Goal: Task Accomplishment & Management: Use online tool/utility

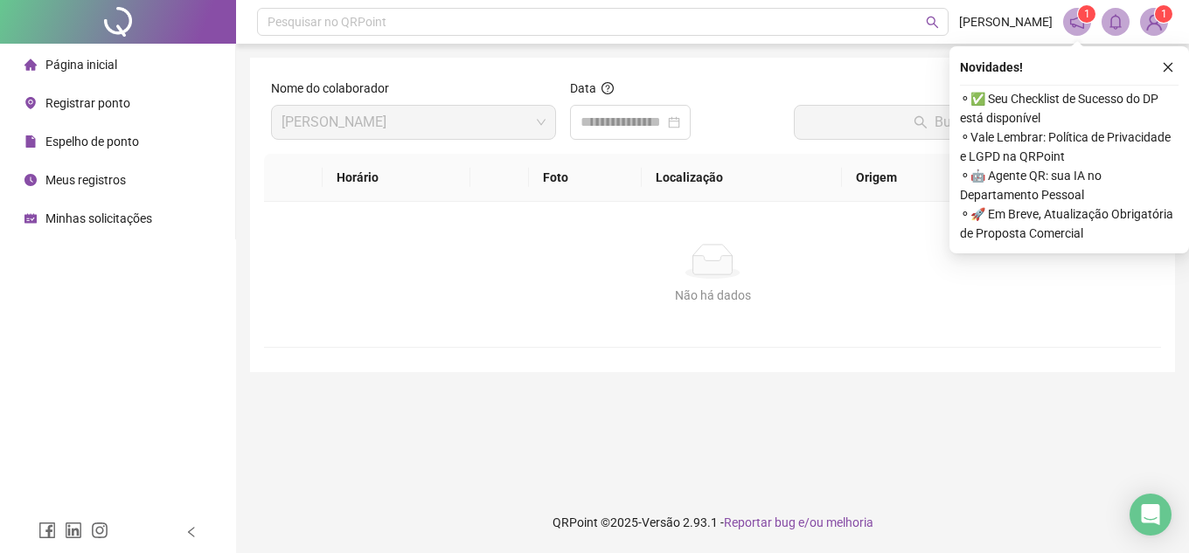
click at [122, 71] on li "Página inicial" at bounding box center [117, 64] width 228 height 35
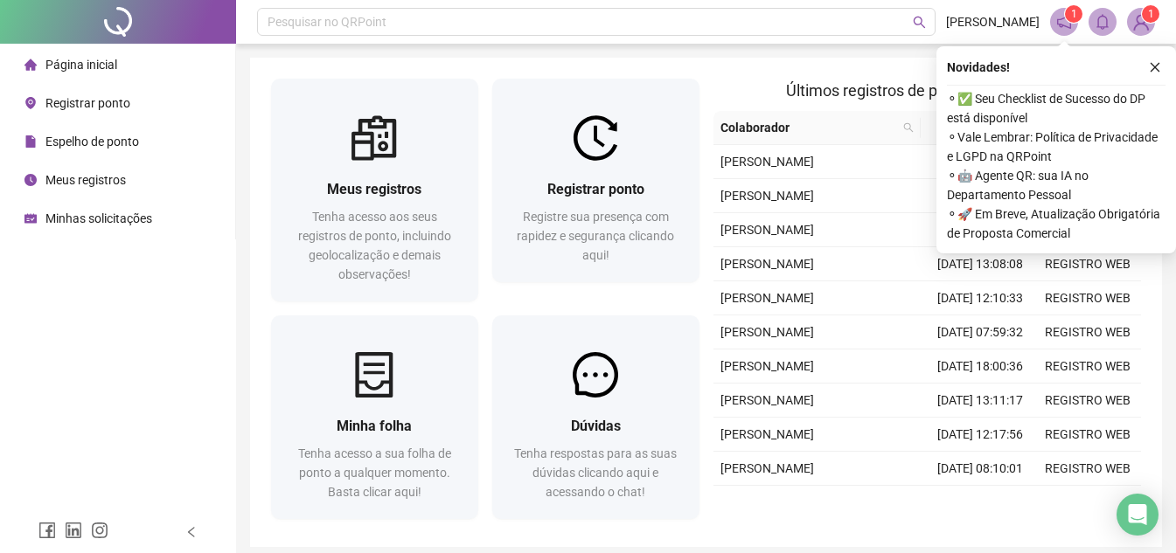
click at [1152, 66] on icon "close" at bounding box center [1155, 67] width 12 height 12
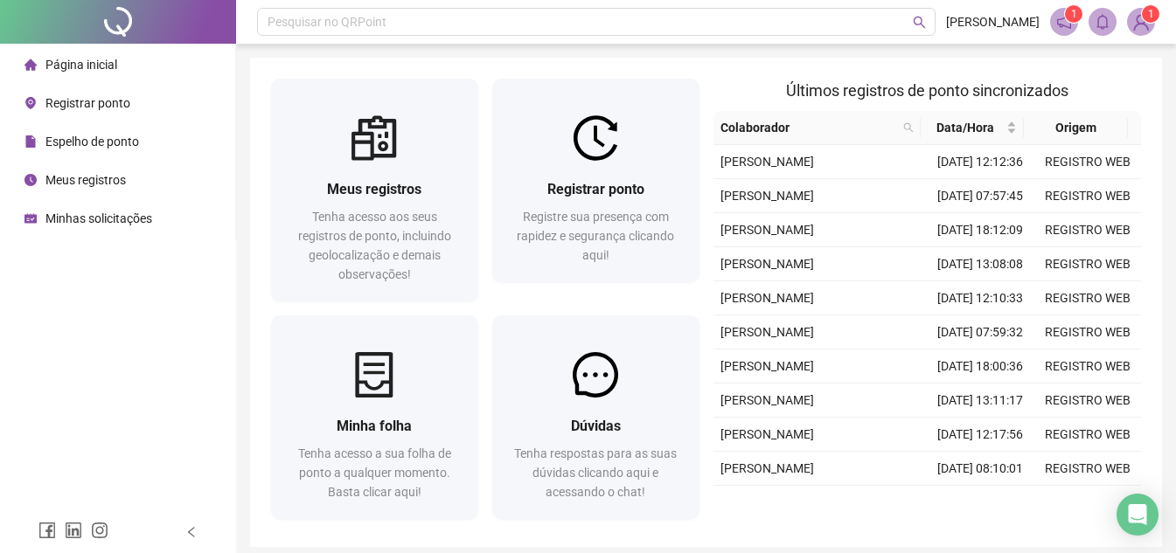
click at [112, 100] on span "Registrar ponto" at bounding box center [87, 103] width 85 height 14
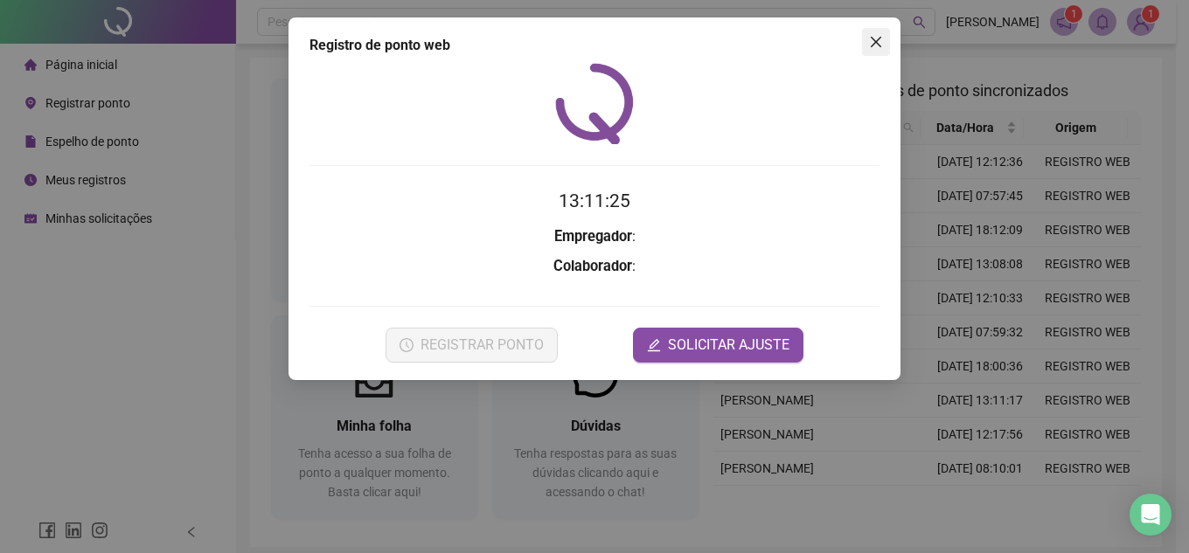
drag, startPoint x: 873, startPoint y: 42, endPoint x: 310, endPoint y: 94, distance: 566.4
click at [873, 42] on icon "close" at bounding box center [876, 42] width 14 height 14
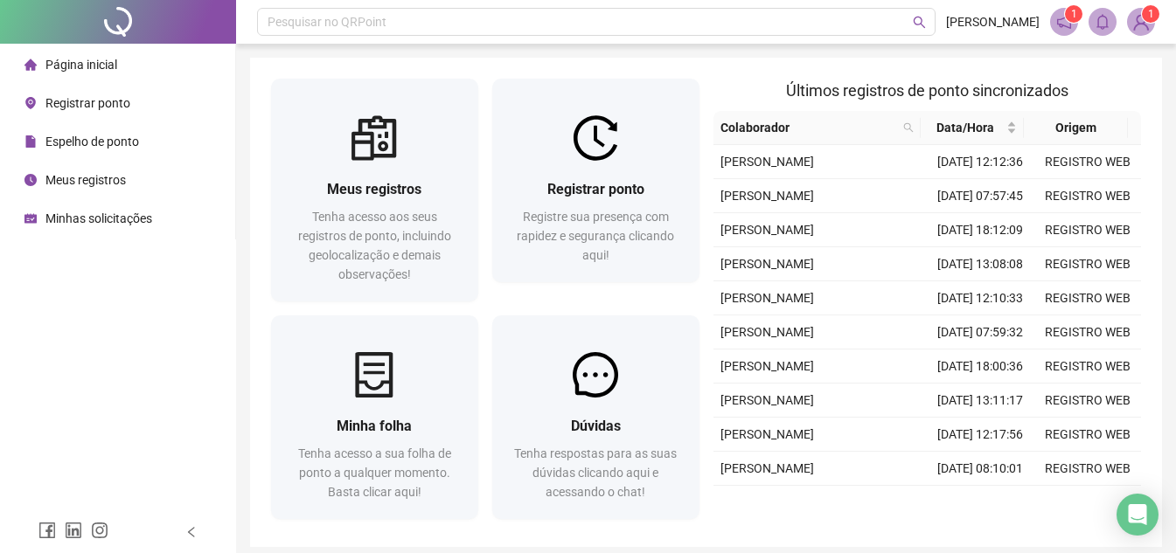
click at [141, 97] on li "Registrar ponto" at bounding box center [117, 103] width 228 height 35
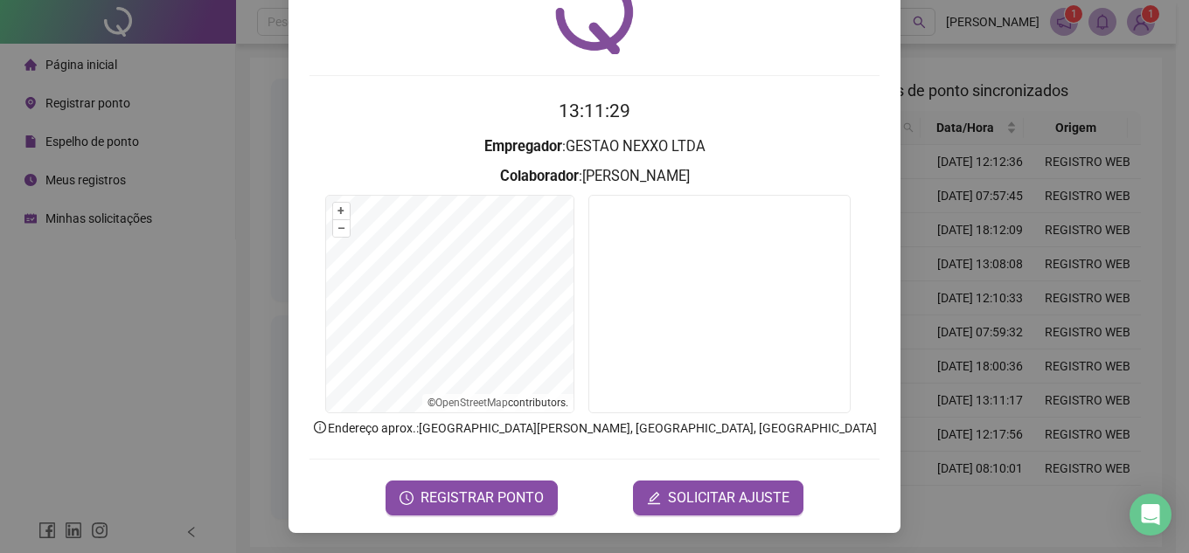
scroll to position [91, 0]
click at [515, 487] on span "REGISTRAR PONTO" at bounding box center [482, 497] width 123 height 21
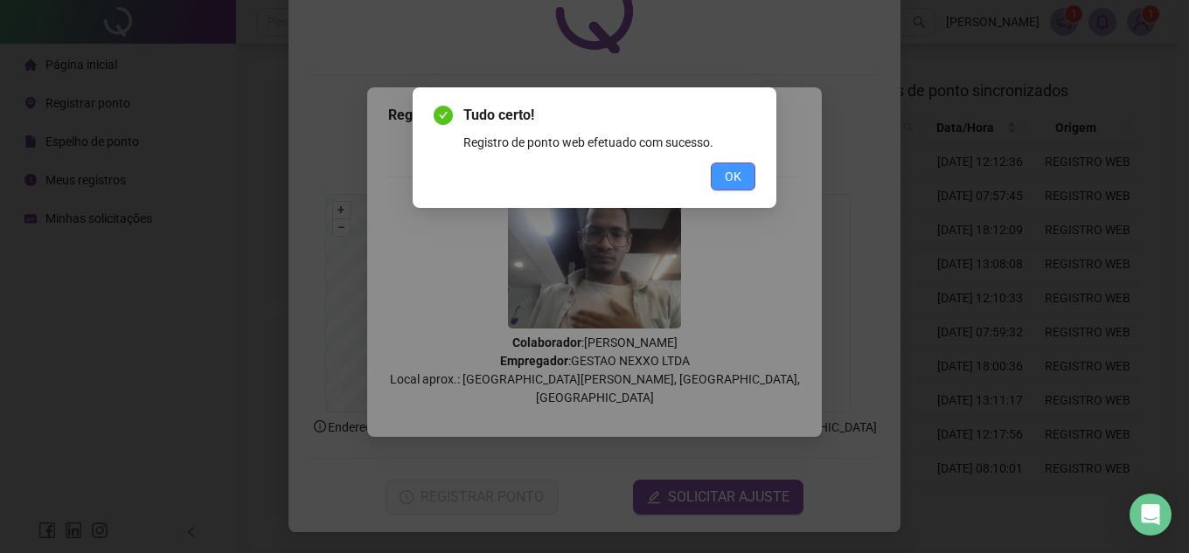
click at [741, 176] on button "OK" at bounding box center [733, 177] width 45 height 28
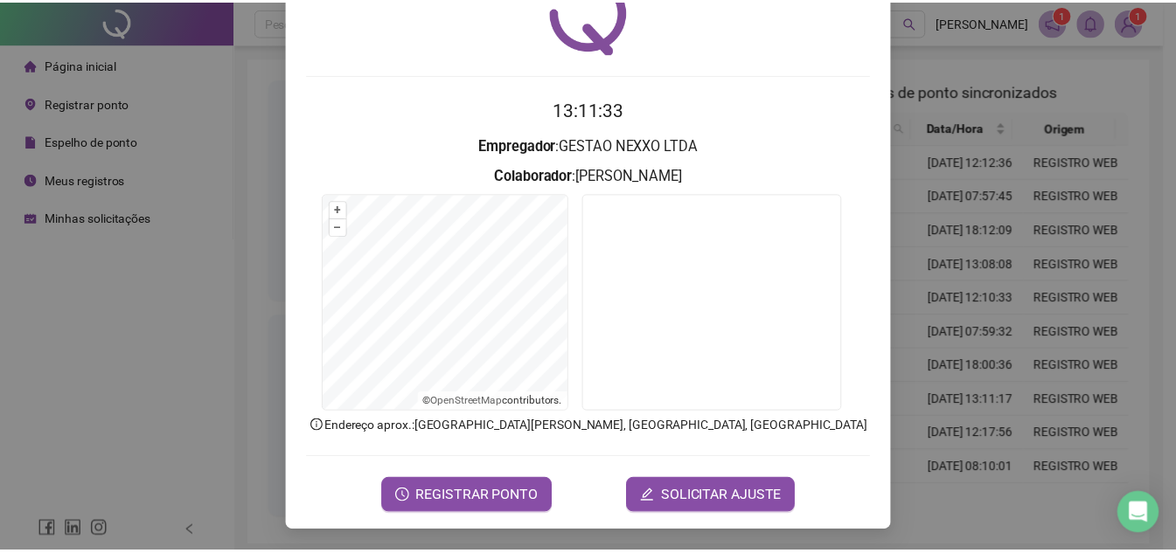
scroll to position [0, 0]
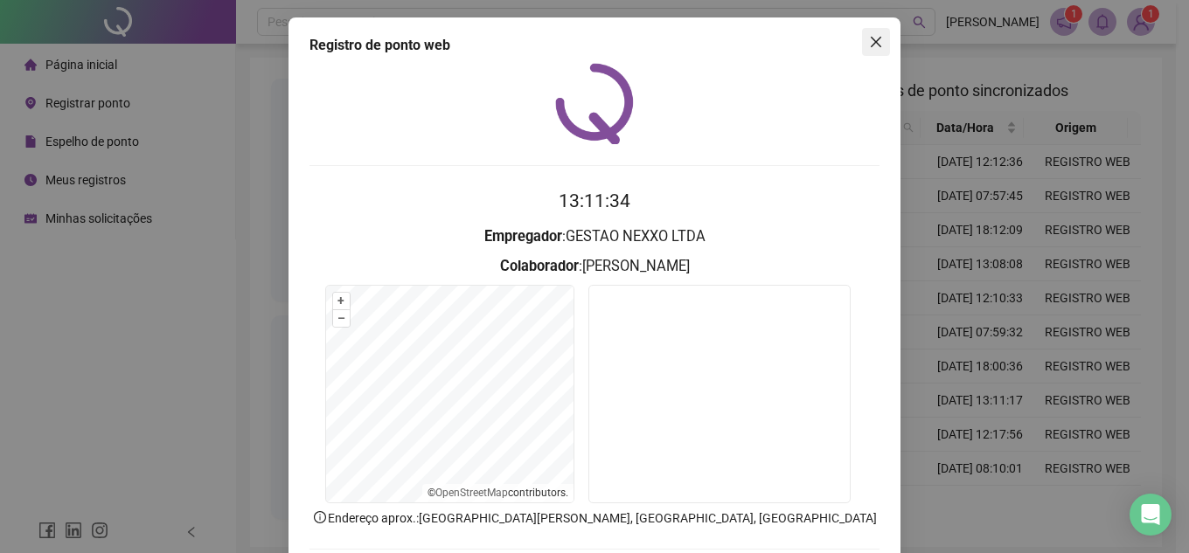
click at [874, 38] on icon "close" at bounding box center [876, 42] width 10 height 10
